Goal: Download file/media

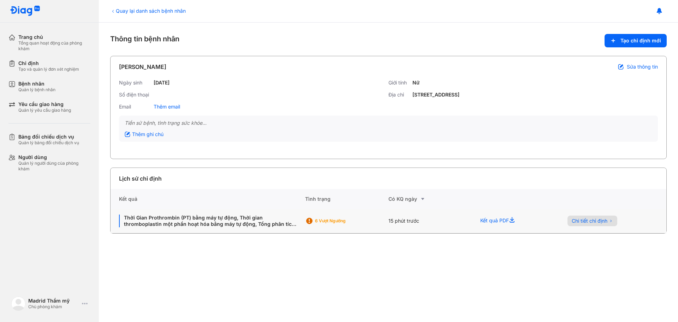
click at [593, 221] on span "Chi tiết chỉ định" at bounding box center [590, 221] width 36 height 6
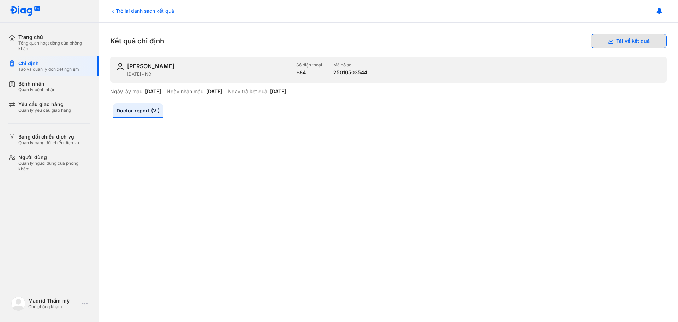
click at [636, 42] on button "Tải về kết quả" at bounding box center [629, 41] width 76 height 14
